Goal: Check status: Check status

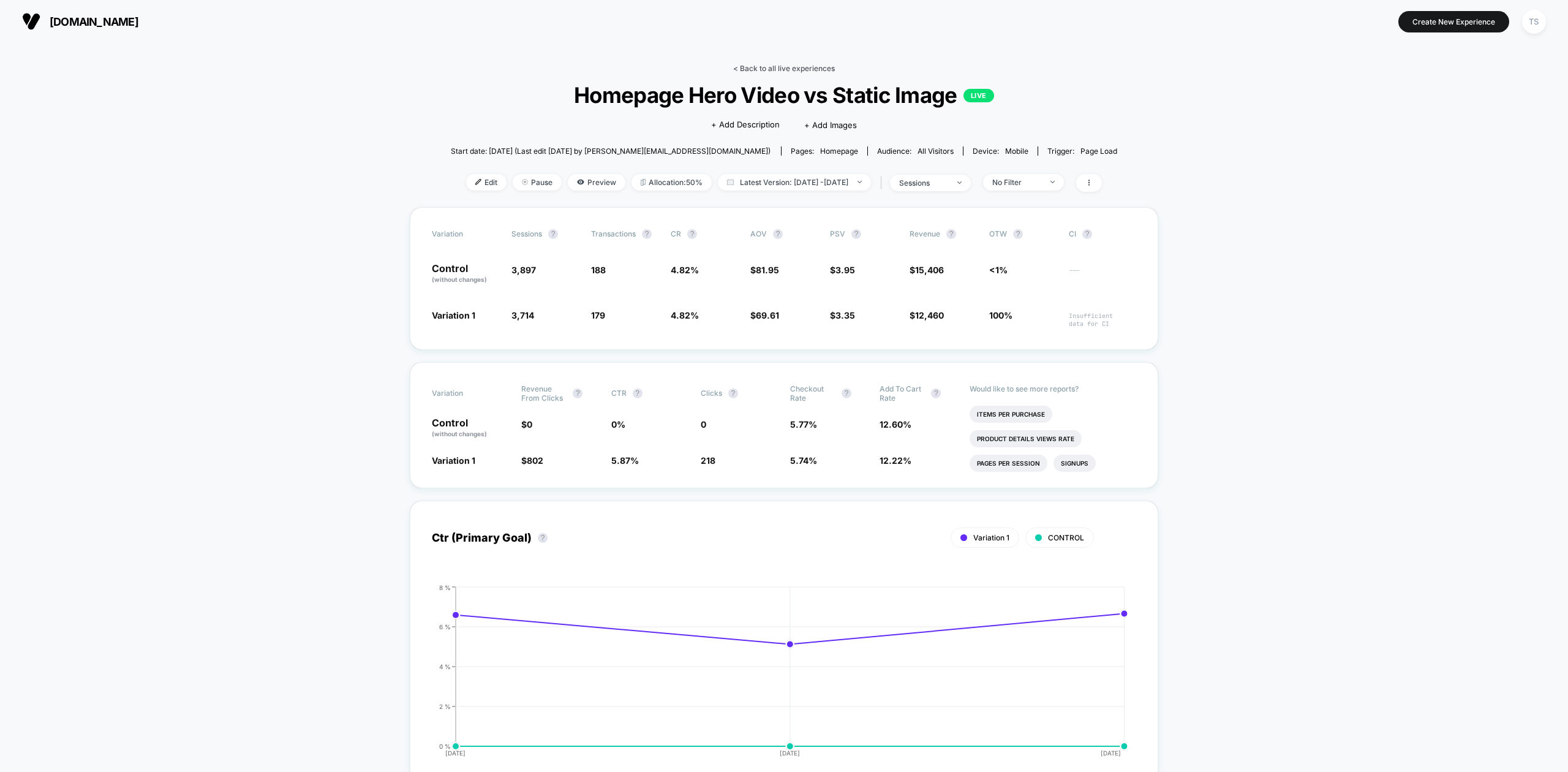
click at [821, 65] on link "< Back to all live experiences" at bounding box center [784, 68] width 102 height 9
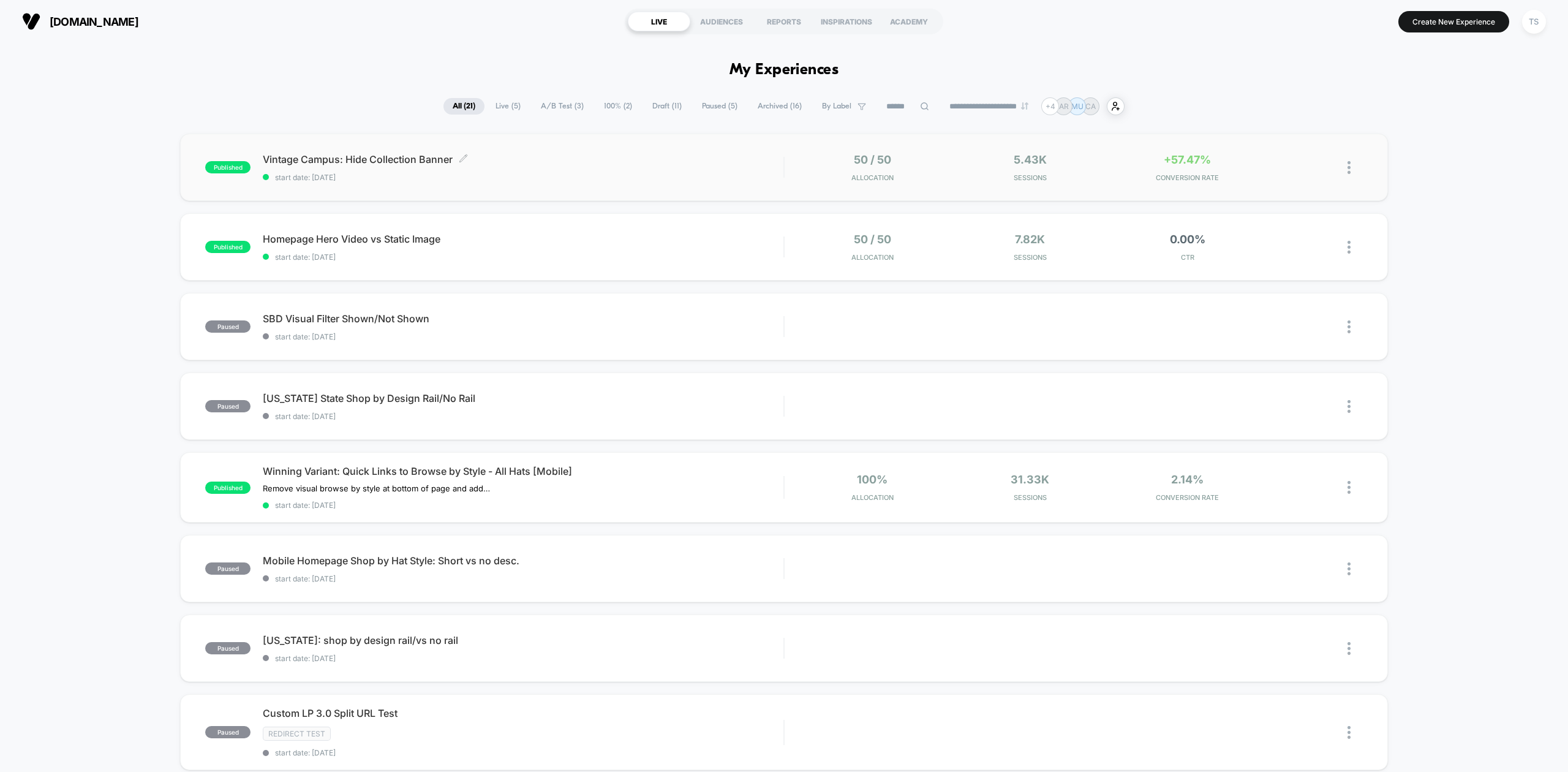
click at [392, 156] on span "Vintage Campus: Hide Collection Banner Click to edit experience details" at bounding box center [524, 160] width 521 height 12
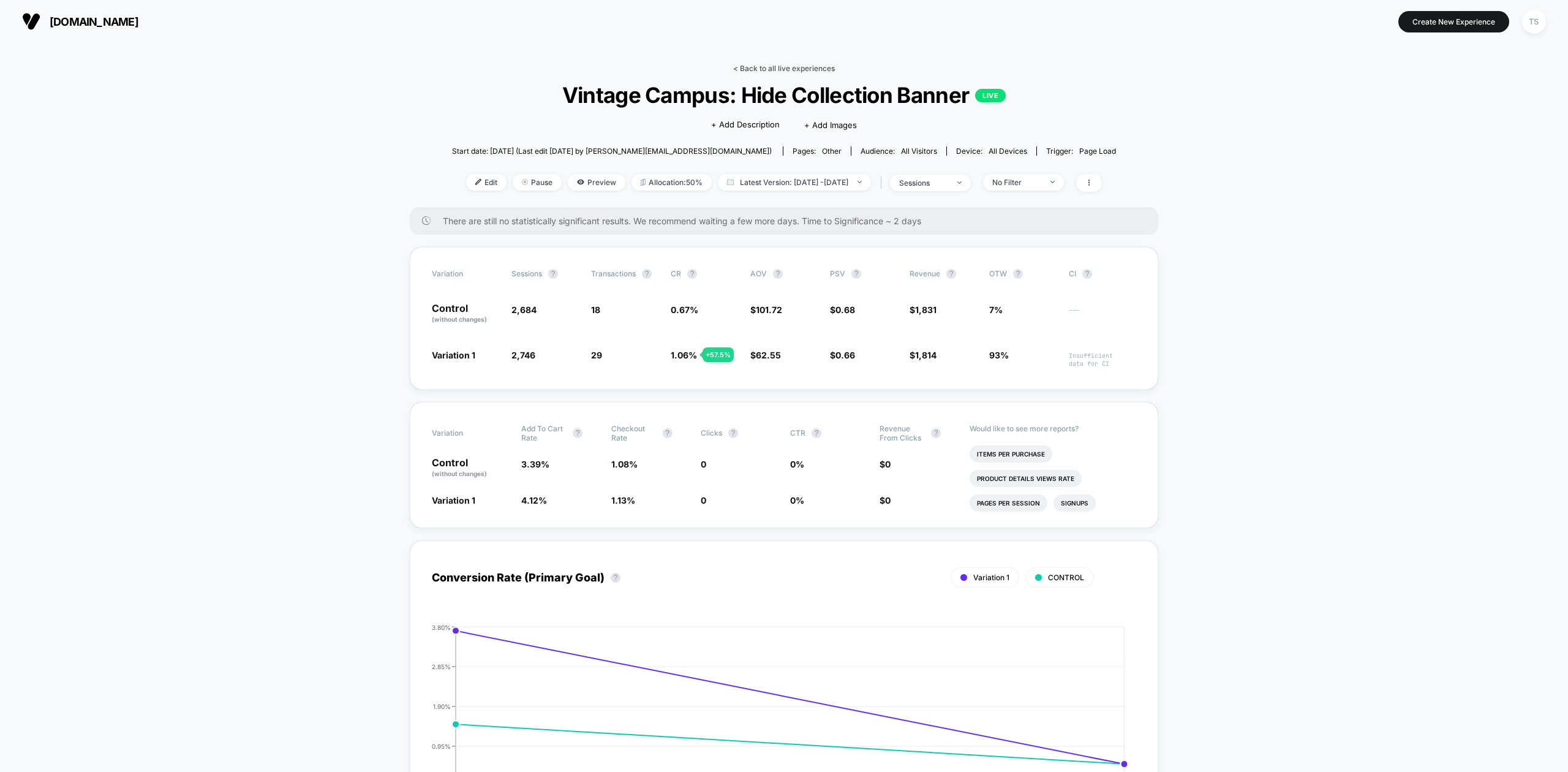
click at [780, 66] on link "< Back to all live experiences" at bounding box center [784, 68] width 102 height 9
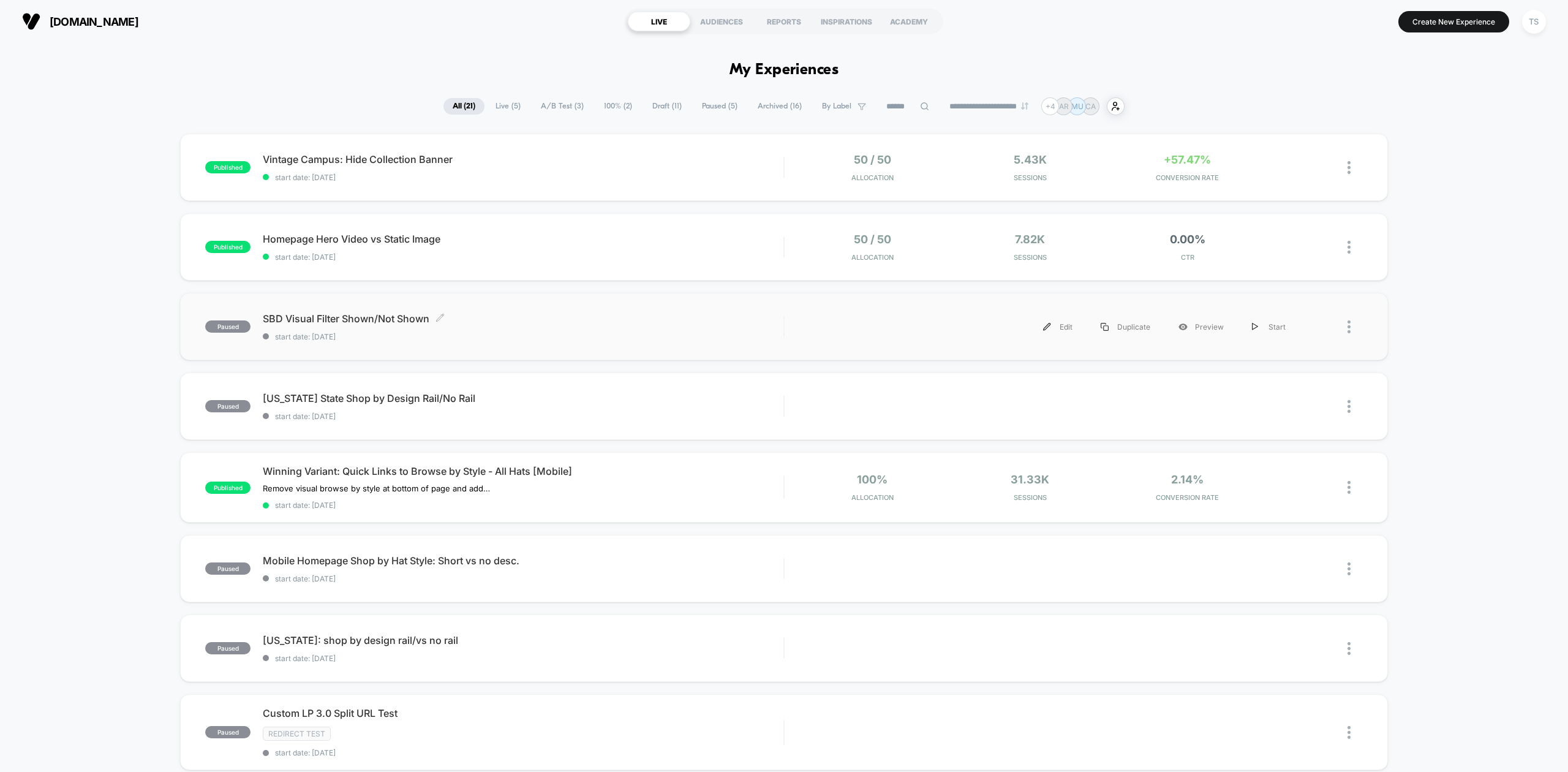
click at [364, 315] on span "SBD Visual Filter Shown/Not Shown Click to edit experience details" at bounding box center [524, 319] width 521 height 12
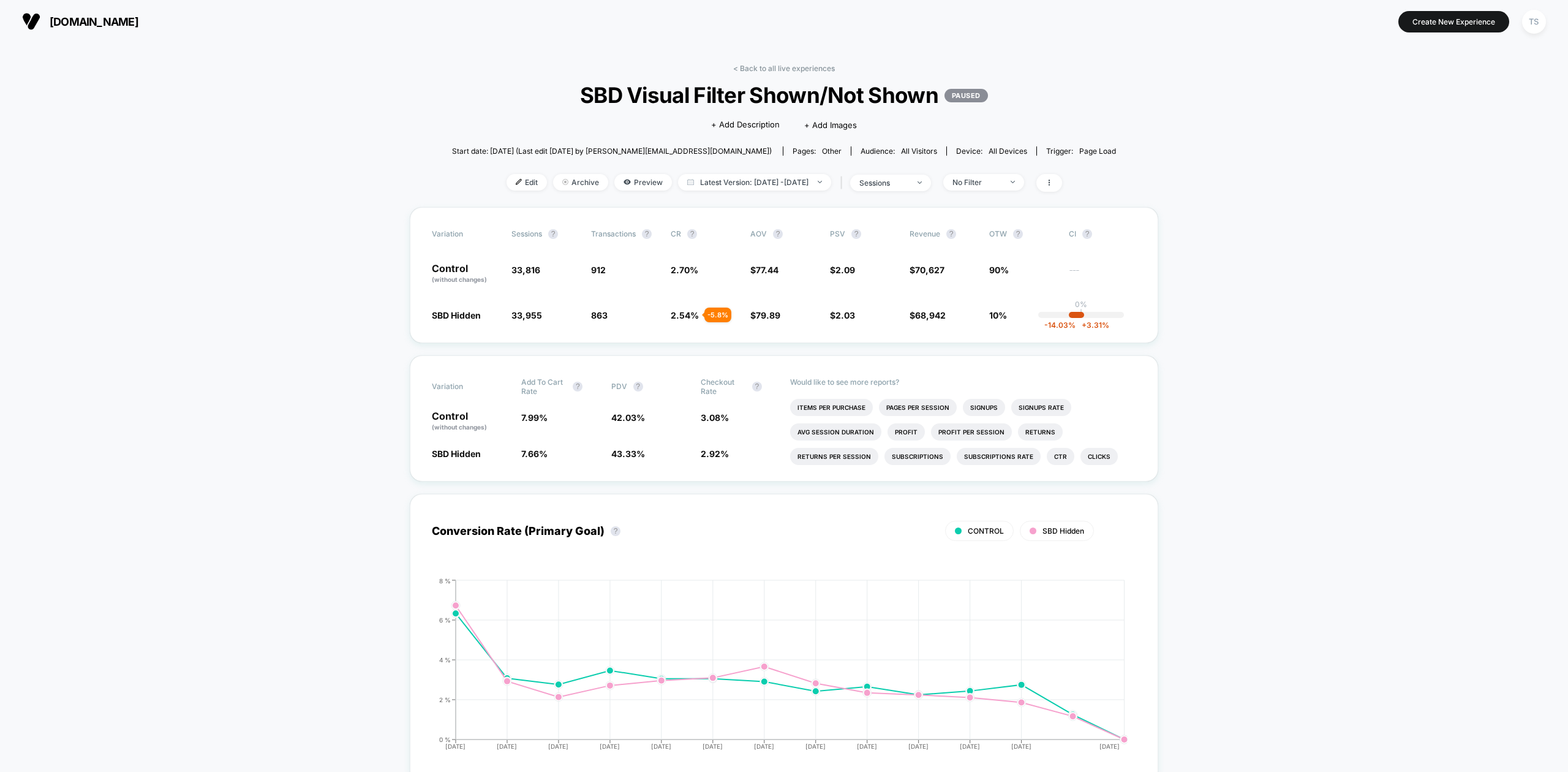
click at [940, 100] on span "SBD Visual Filter Shown/Not Shown PAUSED" at bounding box center [784, 95] width 597 height 26
drag, startPoint x: 940, startPoint y: 100, endPoint x: 589, endPoint y: 101, distance: 351.0
click at [589, 101] on span "SBD Visual Filter Shown/Not Shown PAUSED" at bounding box center [784, 95] width 597 height 26
click at [792, 69] on link "< Back to all live experiences" at bounding box center [784, 68] width 102 height 9
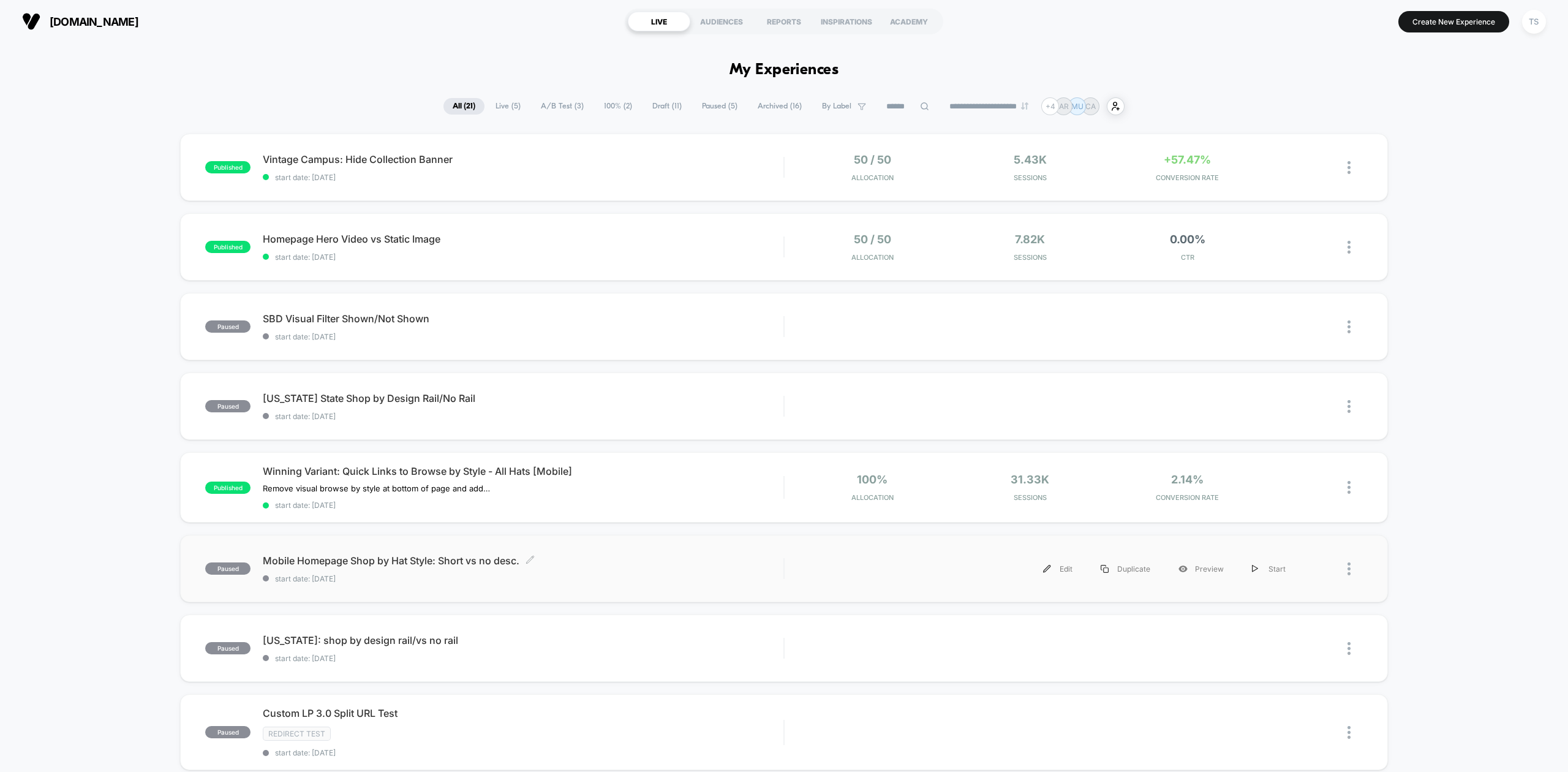
click at [438, 560] on span "Mobile Homepage Shop by Hat Style: Short vs no desc. Click to edit experience d…" at bounding box center [524, 561] width 521 height 12
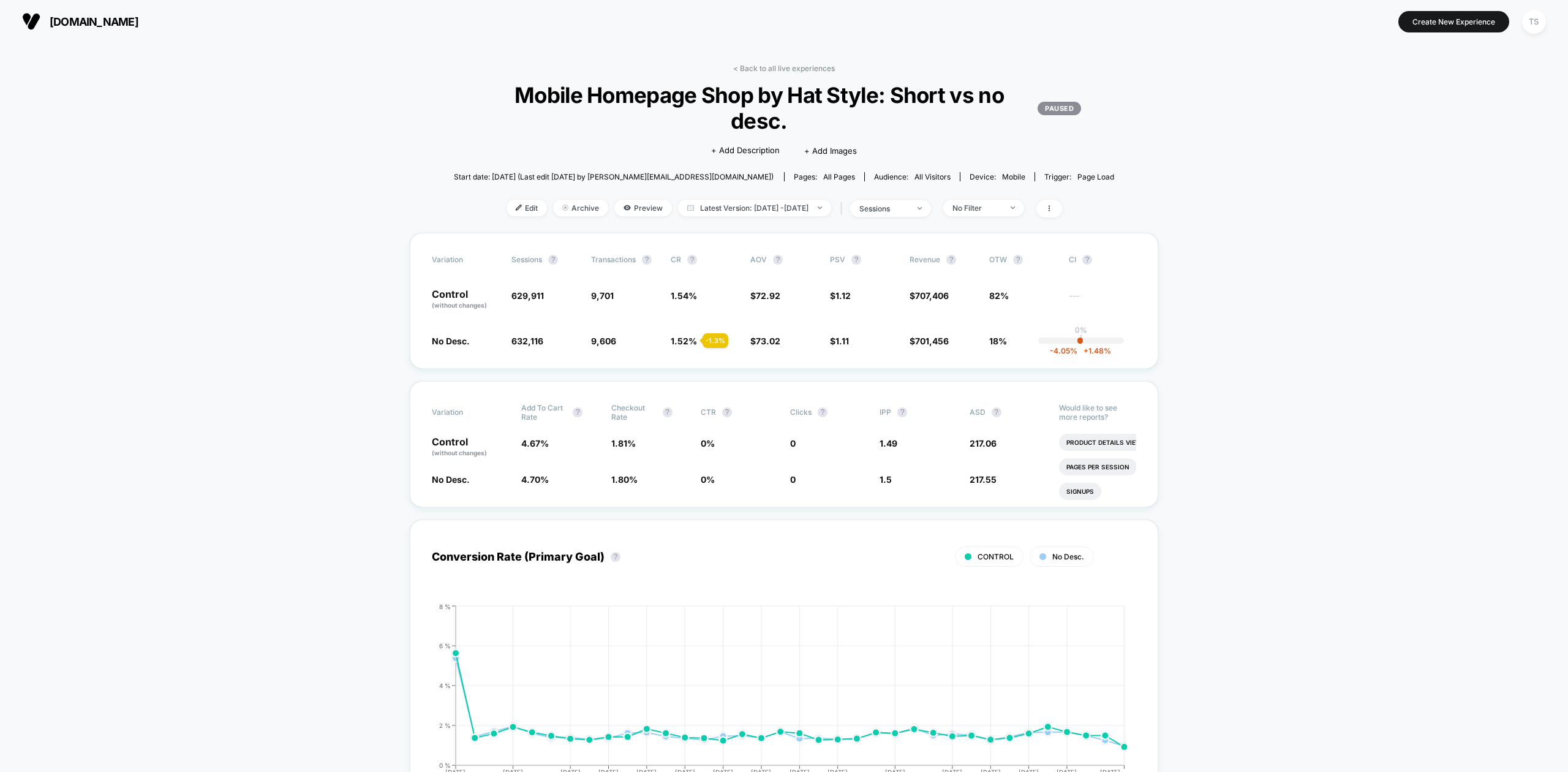
click at [812, 76] on div "< Back to all live experiences Mobile Homepage Shop by Hat Style: Short vs no d…" at bounding box center [784, 148] width 661 height 169
click at [811, 69] on link "< Back to all live experiences" at bounding box center [784, 68] width 102 height 9
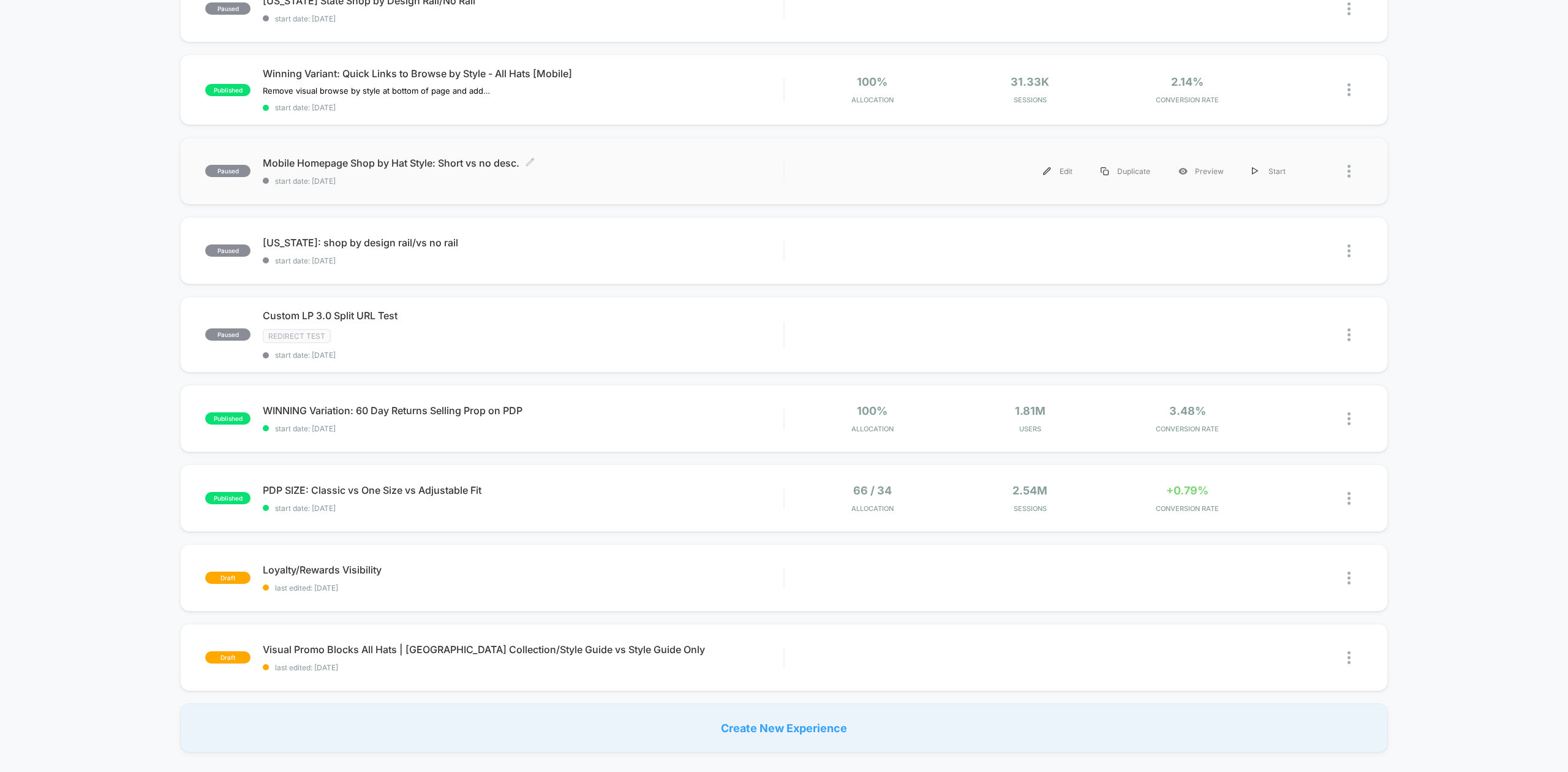
scroll to position [572, 0]
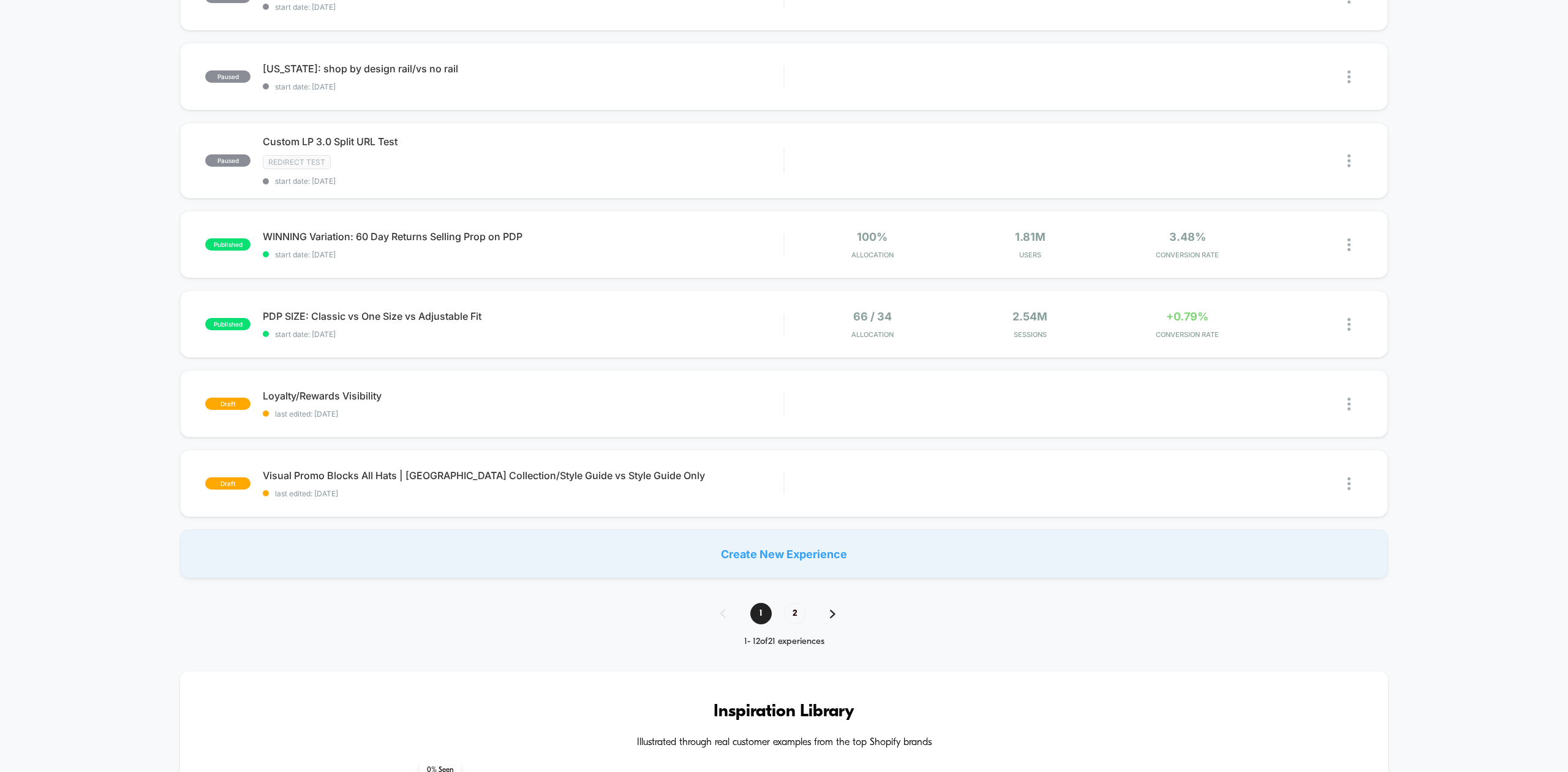
click at [828, 615] on div "1 2" at bounding box center [783, 613] width 151 height 21
click at [830, 615] on img at bounding box center [833, 614] width 5 height 9
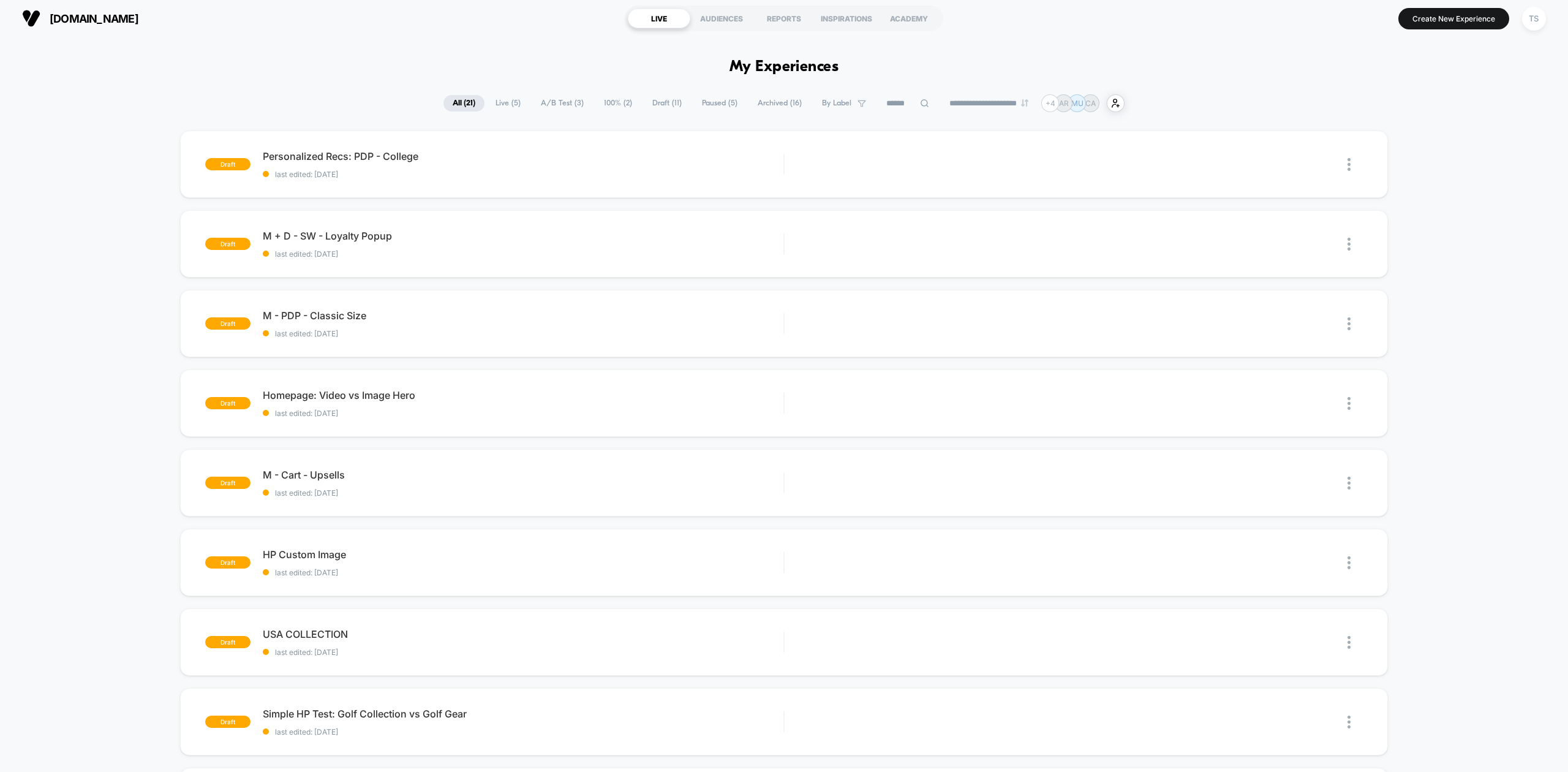
scroll to position [0, 0]
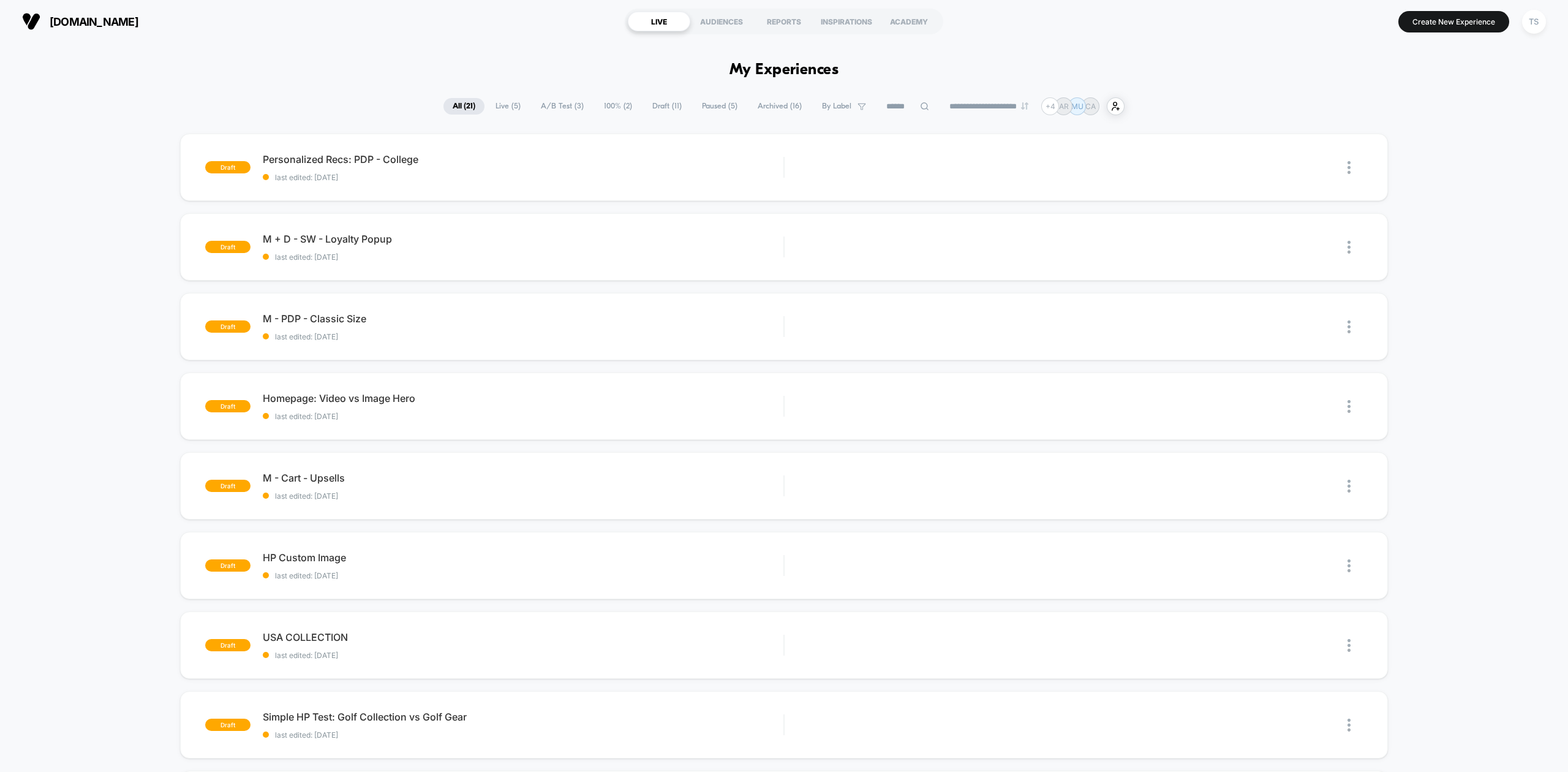
click at [767, 105] on span "Archived ( 16 )" at bounding box center [780, 106] width 63 height 17
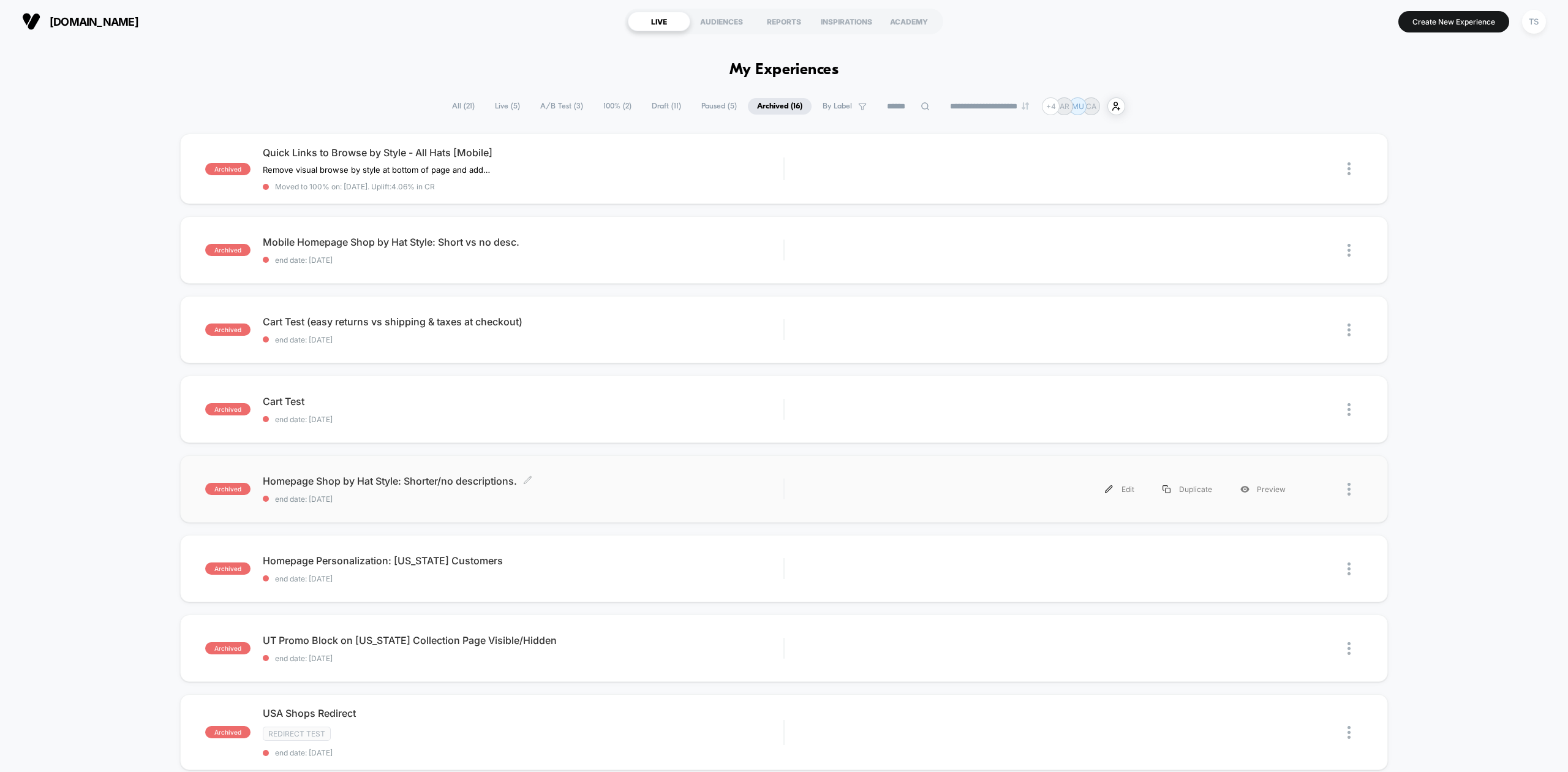
click at [481, 475] on span "Homepage Shop by Hat Style: Shorter/no descriptions. Click to edit experience d…" at bounding box center [524, 481] width 521 height 12
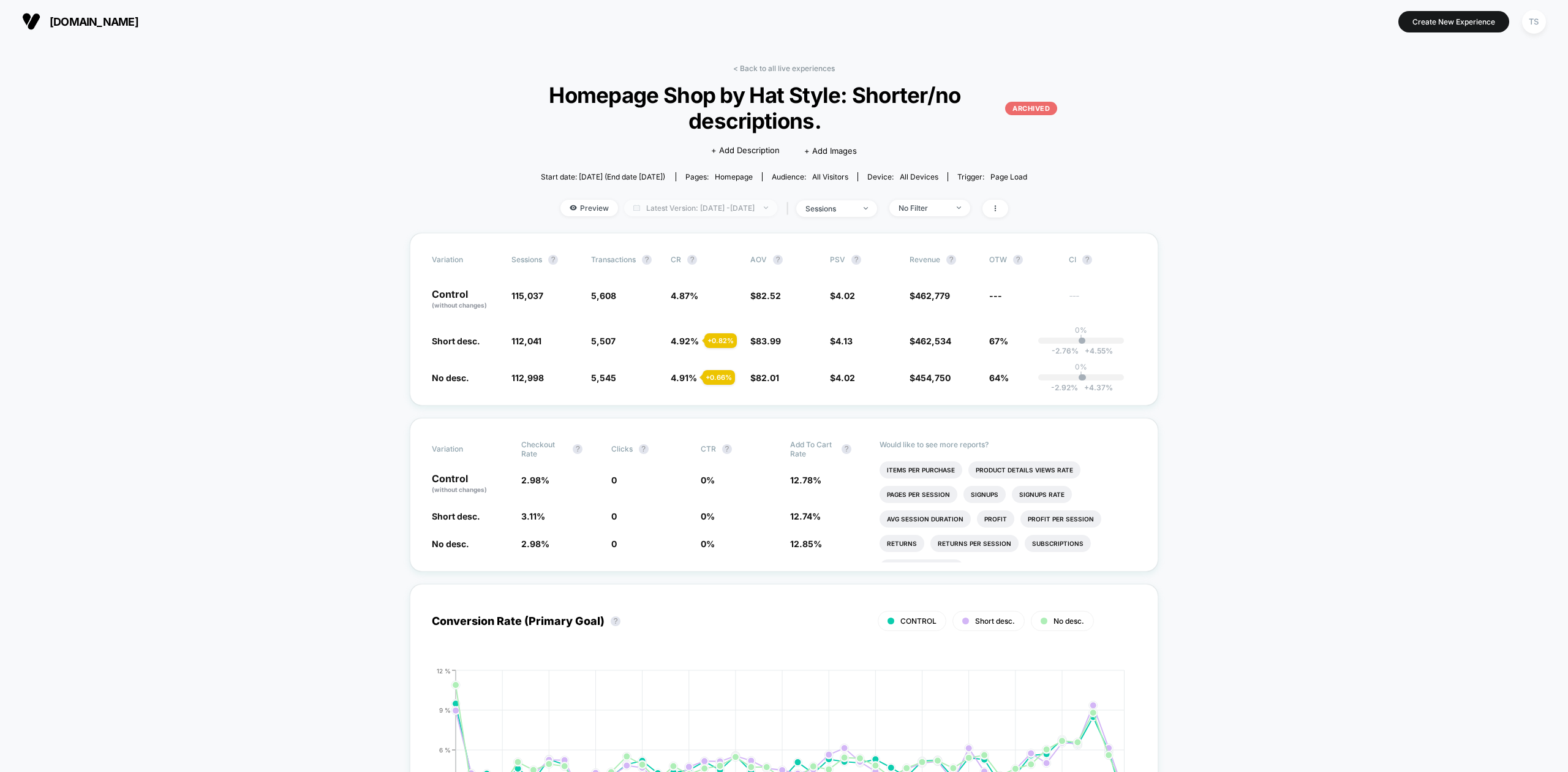
click at [671, 207] on span "Latest Version: [DATE] - [DATE]" at bounding box center [700, 207] width 153 height 17
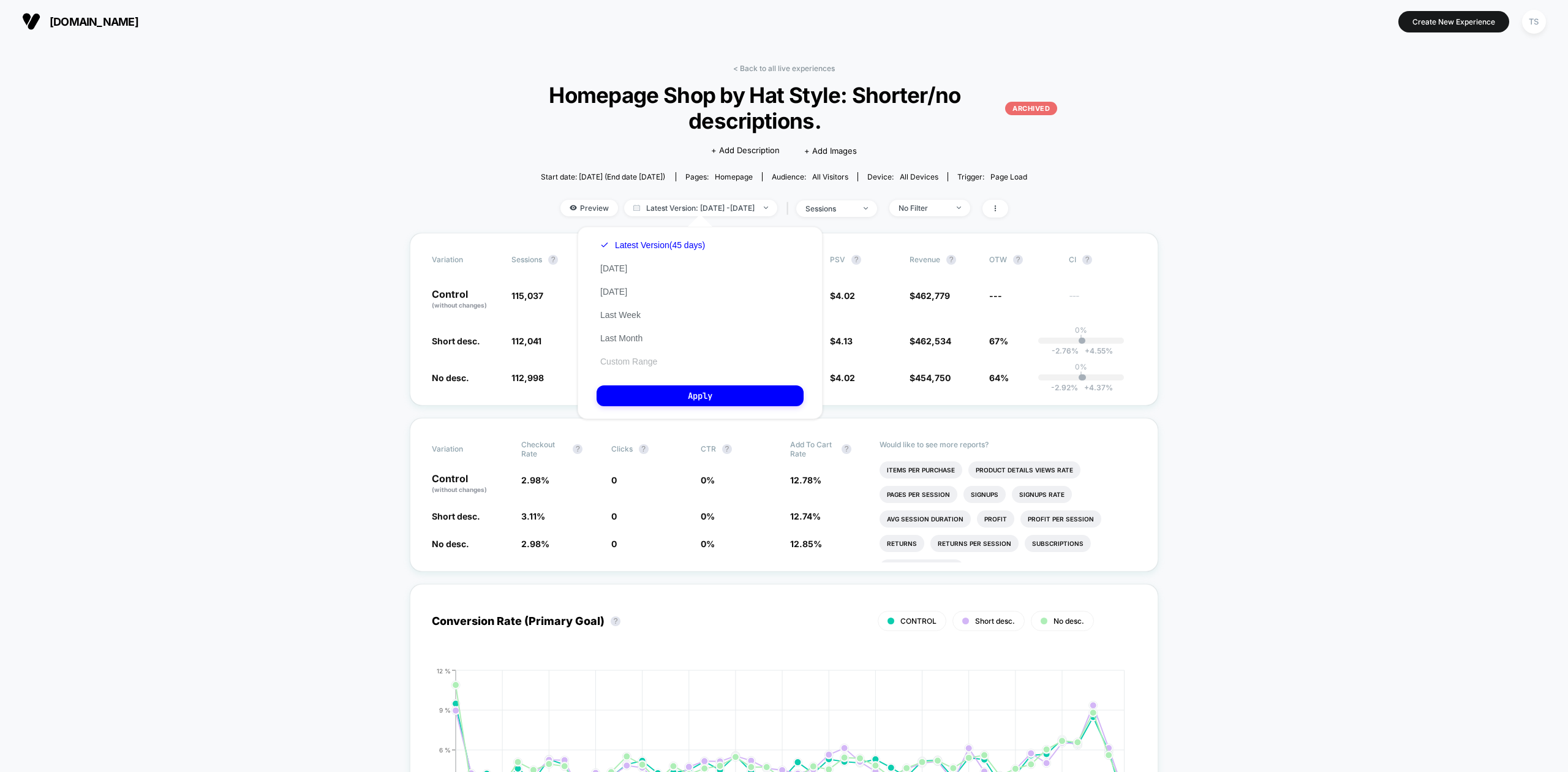
click at [632, 361] on button "Custom Range" at bounding box center [628, 362] width 65 height 11
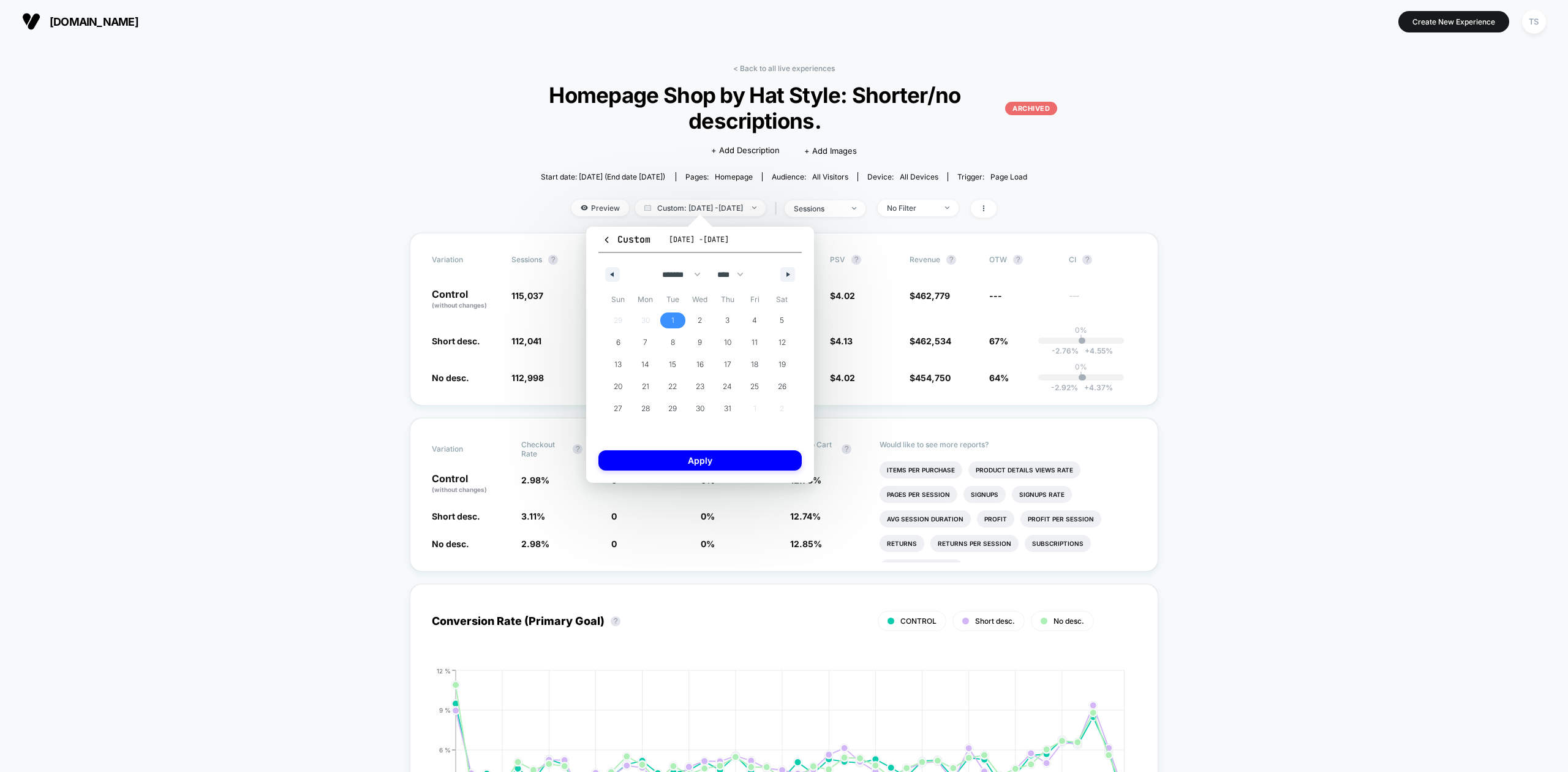
click at [676, 320] on span "1" at bounding box center [672, 321] width 27 height 16
click at [788, 272] on icon "button" at bounding box center [789, 275] width 6 height 5
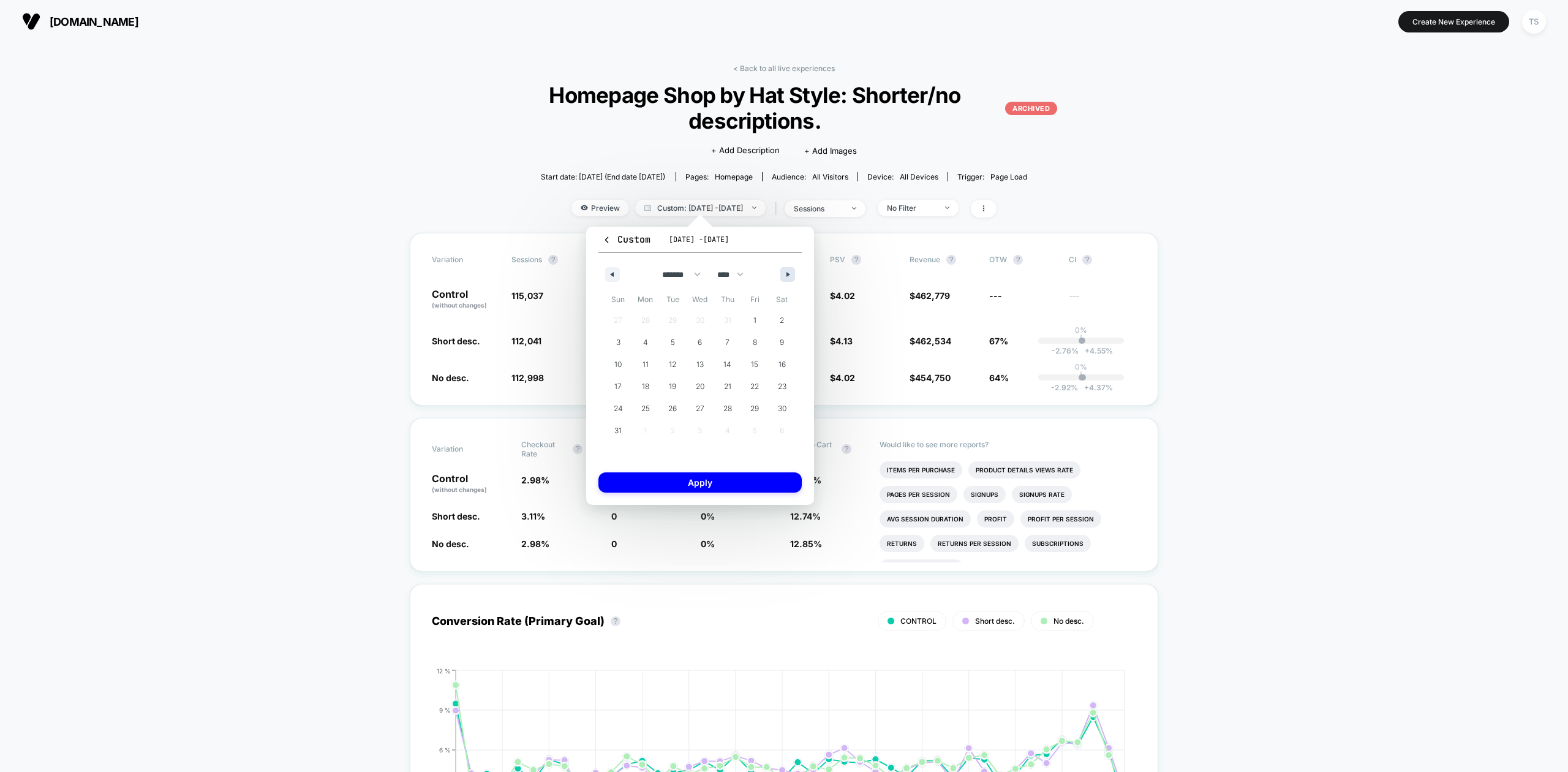
click at [788, 272] on icon "button" at bounding box center [789, 275] width 6 height 5
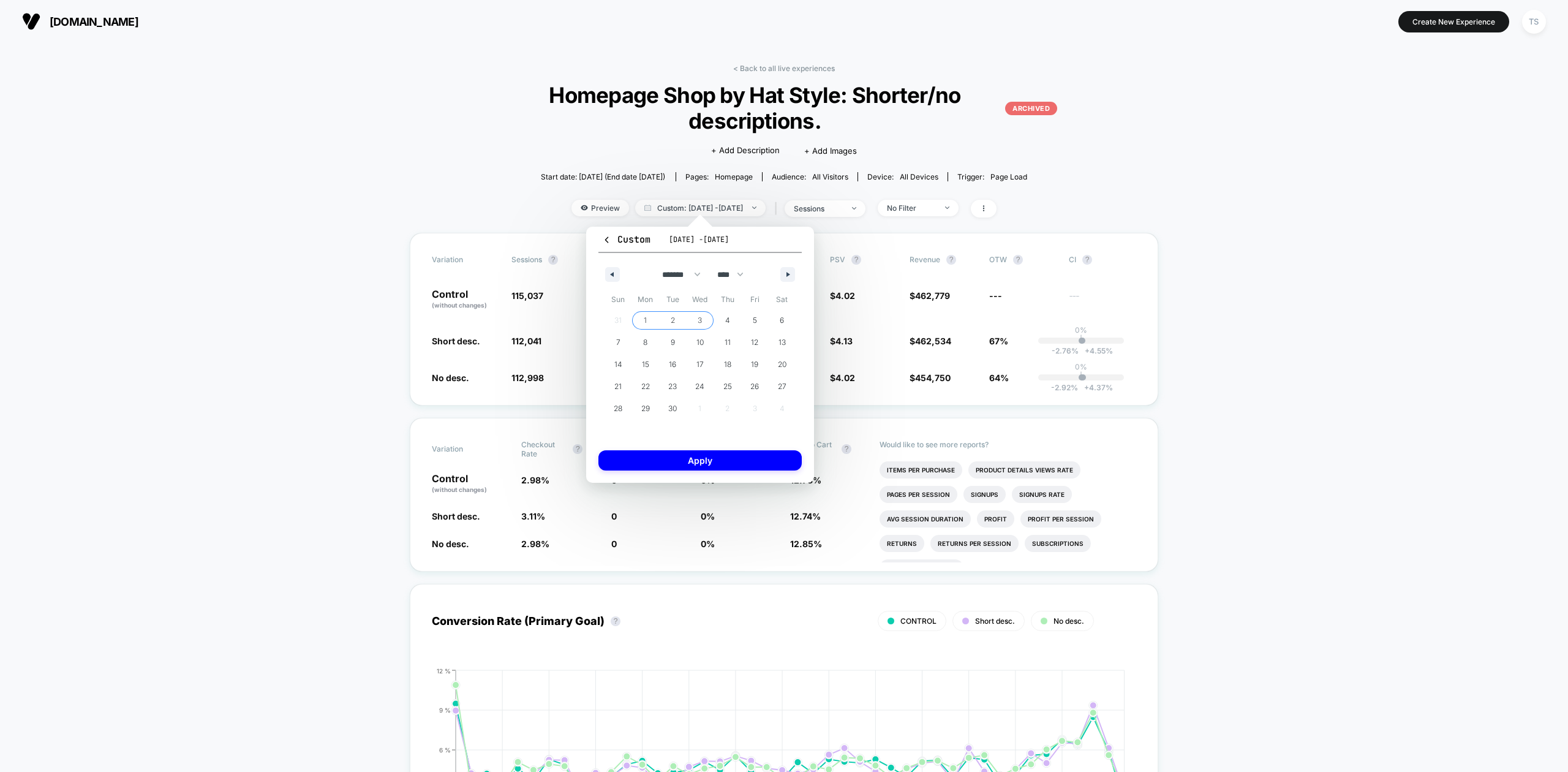
click at [703, 322] on span "3" at bounding box center [700, 321] width 27 height 16
select select "*"
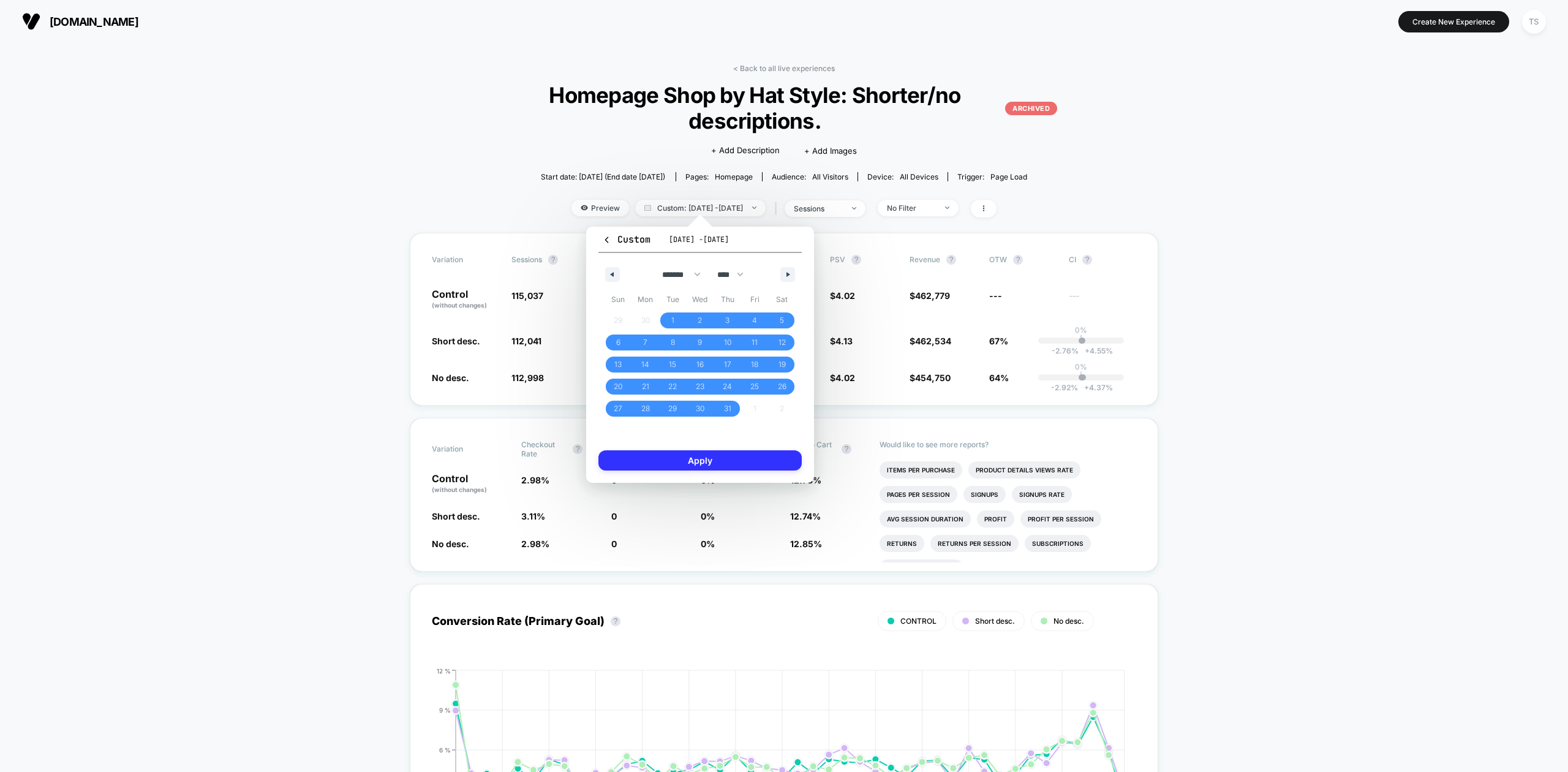
click at [687, 458] on button "Apply" at bounding box center [700, 460] width 204 height 20
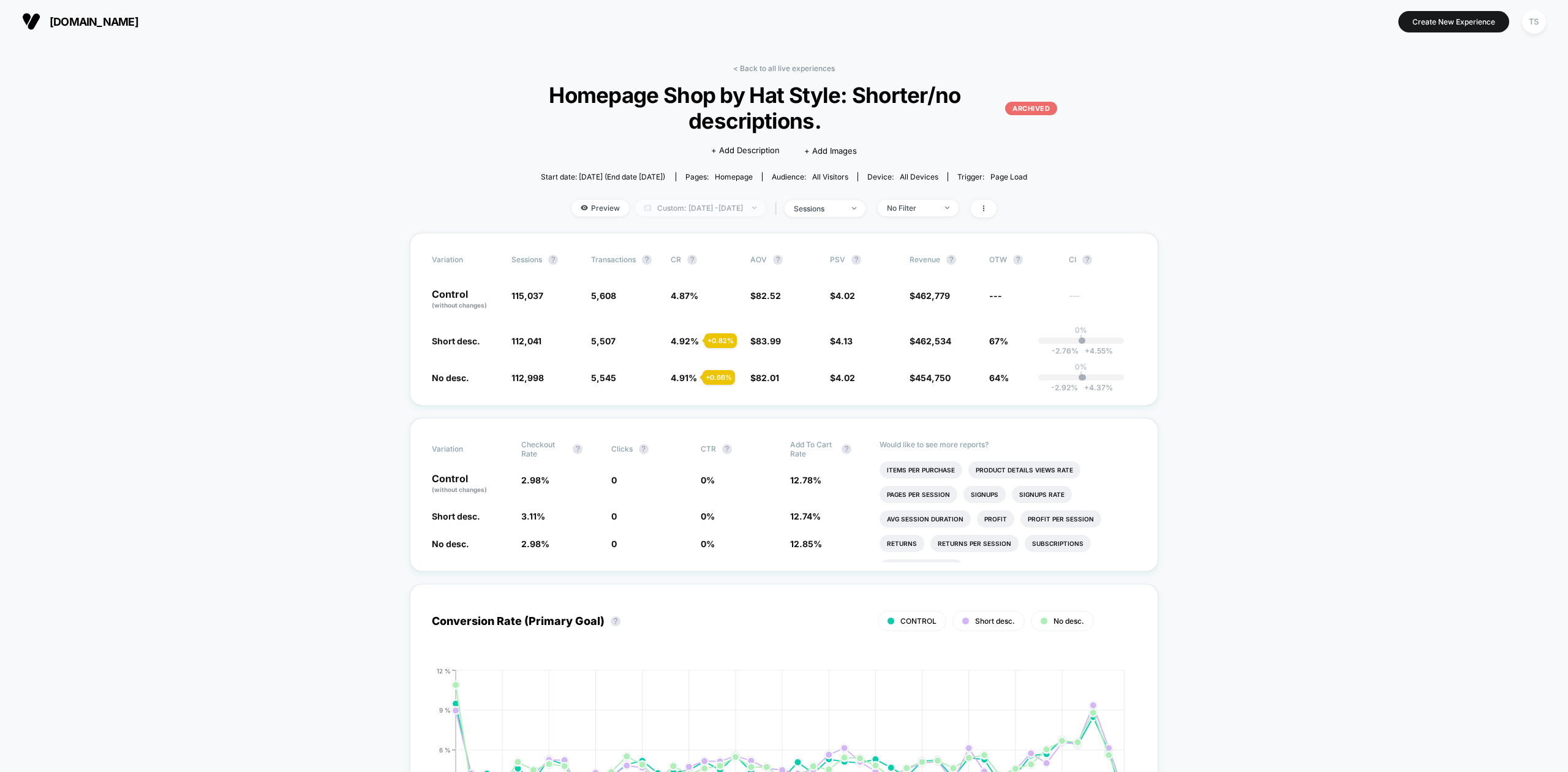
click at [743, 207] on span "Custom: [DATE] - [DATE]" at bounding box center [700, 207] width 130 height 17
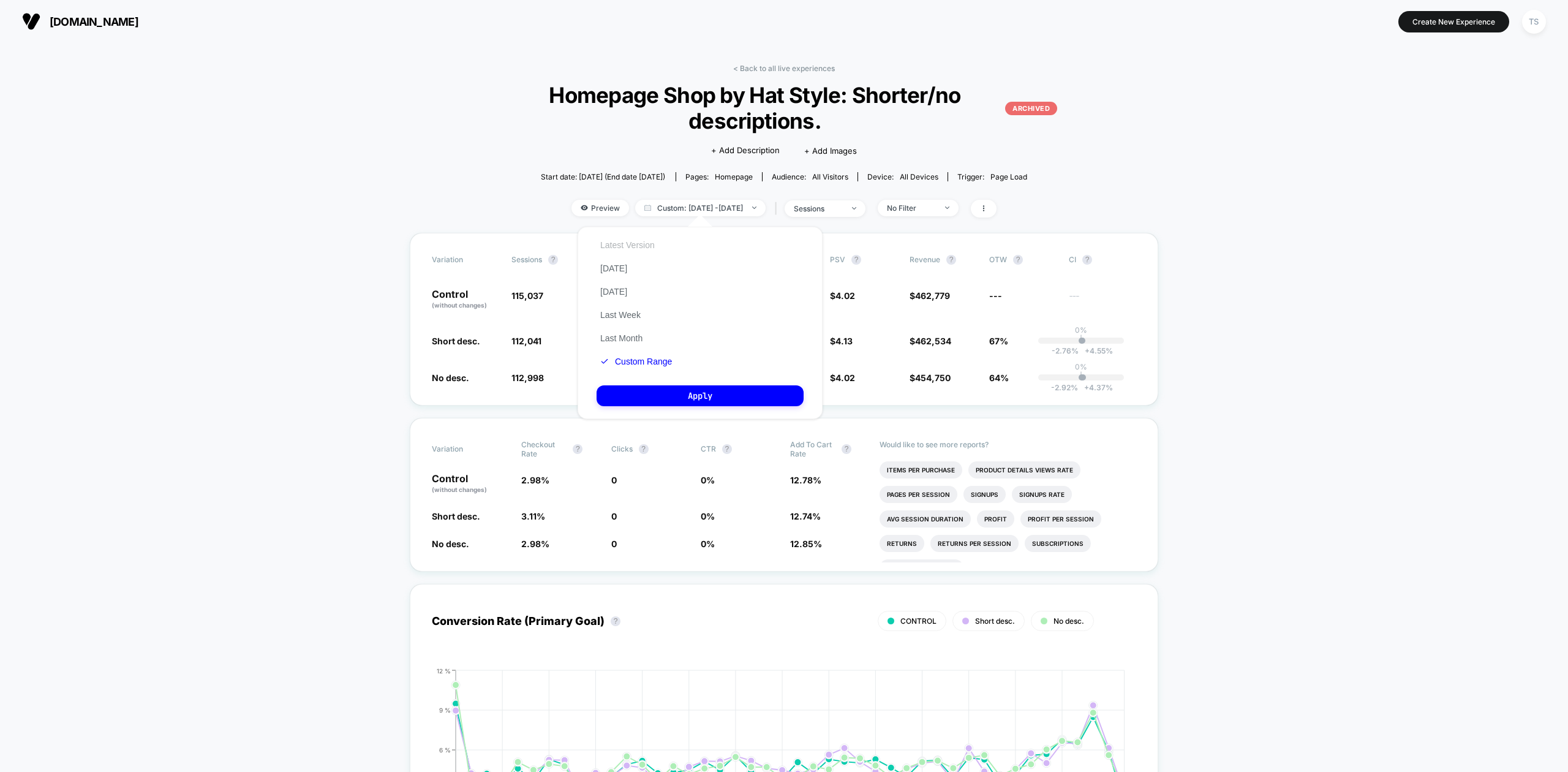
click at [633, 246] on button "Latest Version" at bounding box center [627, 245] width 62 height 11
click at [679, 393] on button "Apply" at bounding box center [700, 396] width 207 height 21
